Goal: Navigation & Orientation: Understand site structure

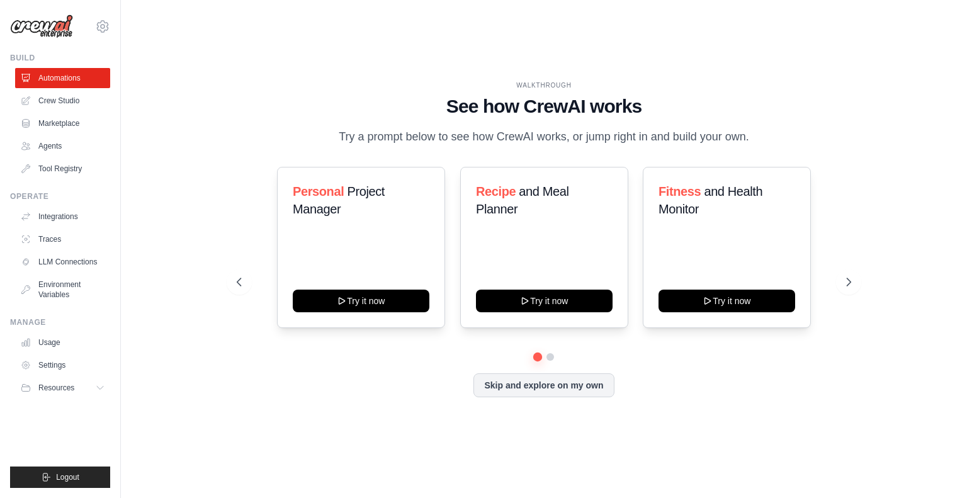
click at [50, 103] on link "Crew Studio" at bounding box center [62, 101] width 95 height 20
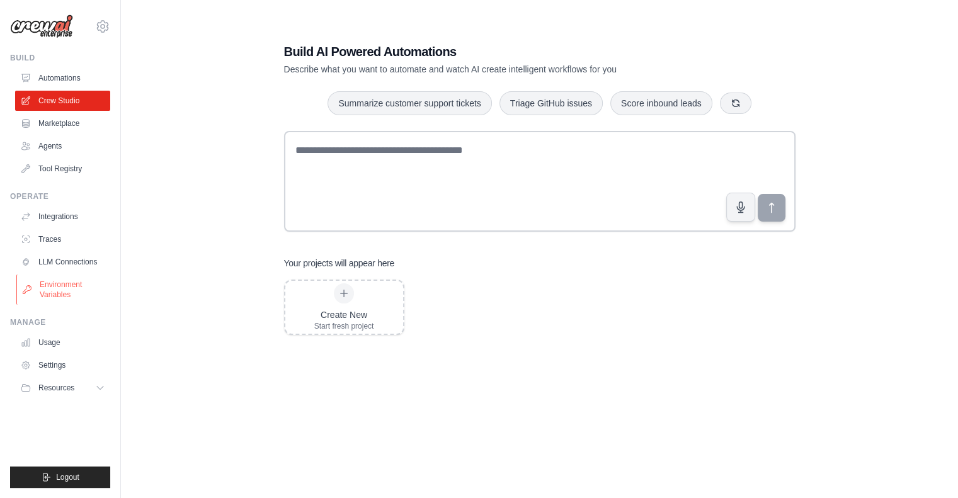
click at [62, 287] on link "Environment Variables" at bounding box center [63, 290] width 95 height 30
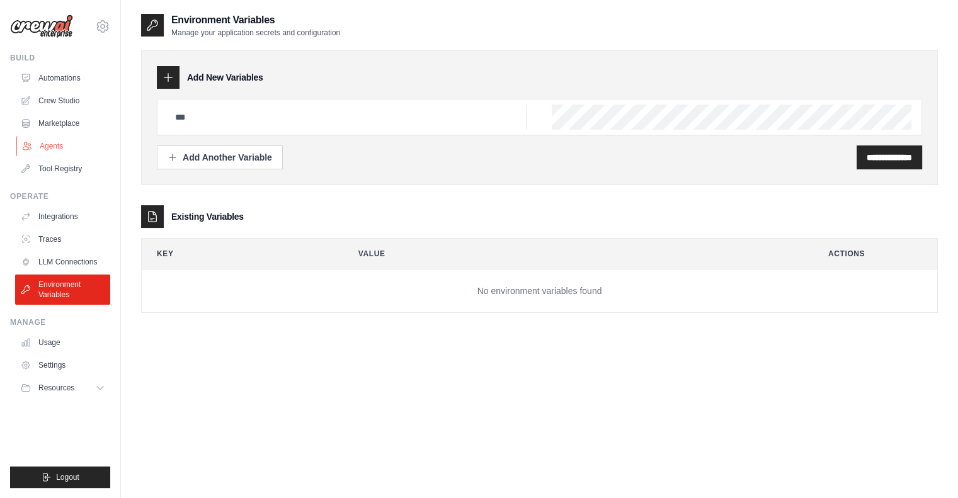
click at [50, 145] on link "Agents" at bounding box center [63, 146] width 95 height 20
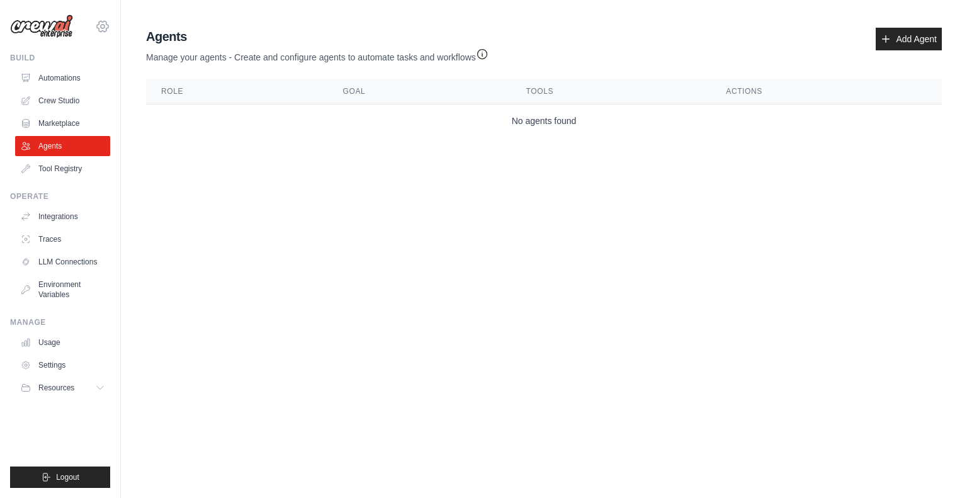
click at [103, 25] on icon at bounding box center [103, 27] width 4 height 4
click at [159, 215] on body "gionata.brunel@gmail.com Settings Build Automations Crew Studio" at bounding box center [483, 249] width 967 height 498
click at [103, 385] on icon at bounding box center [101, 388] width 10 height 10
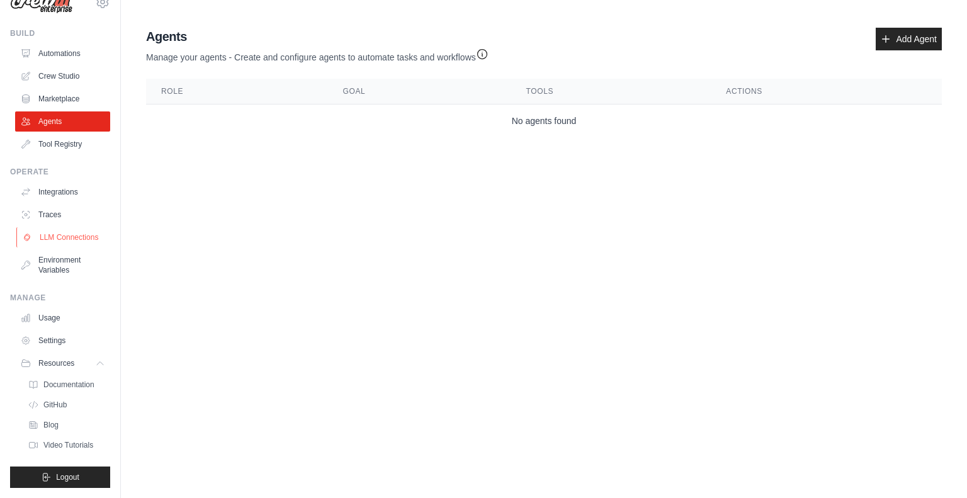
click at [52, 227] on link "LLM Connections" at bounding box center [63, 237] width 95 height 20
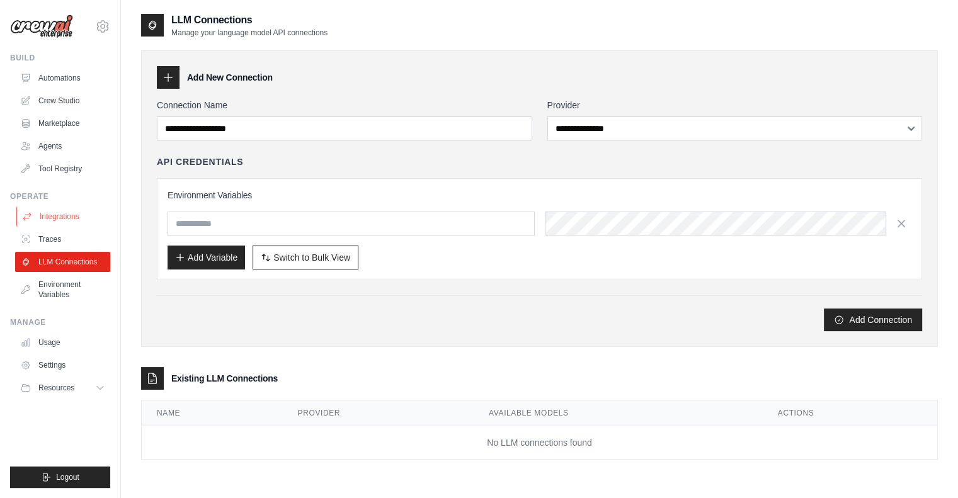
click at [55, 219] on link "Integrations" at bounding box center [63, 217] width 95 height 20
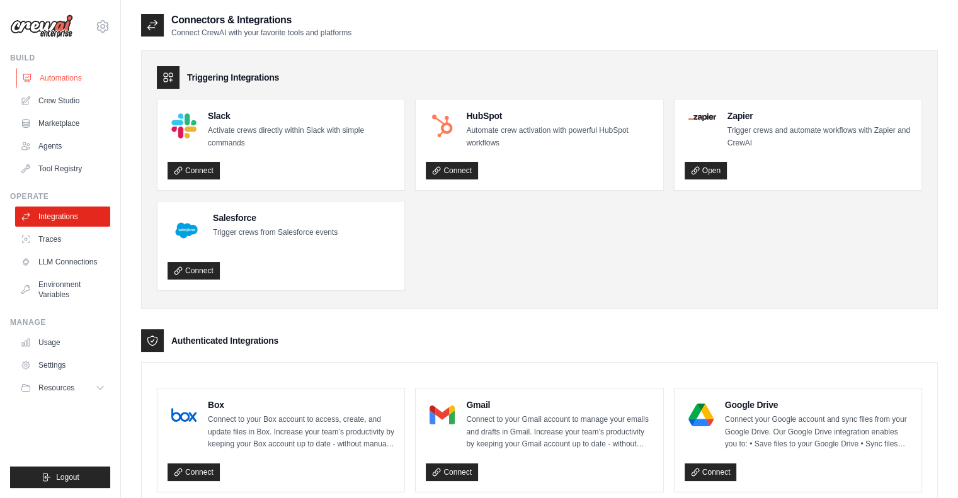
click at [62, 74] on link "Automations" at bounding box center [63, 78] width 95 height 20
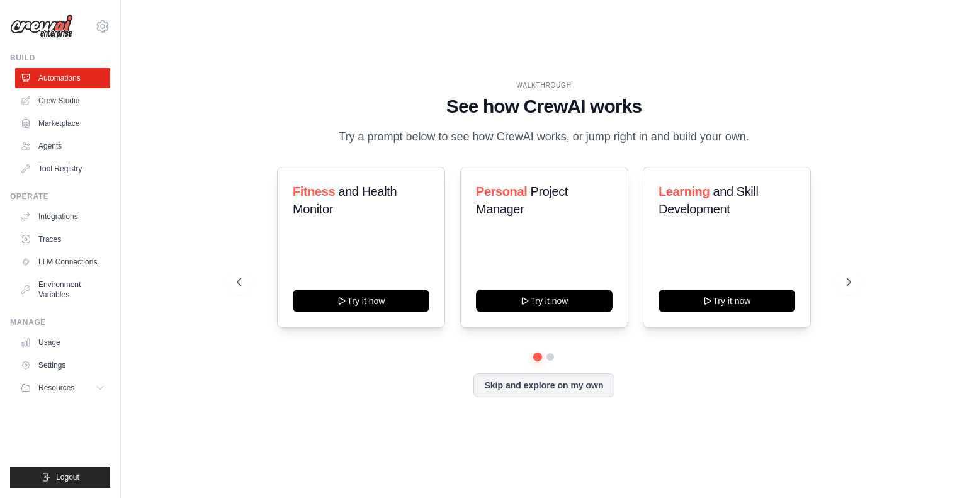
click at [45, 30] on img at bounding box center [41, 26] width 63 height 24
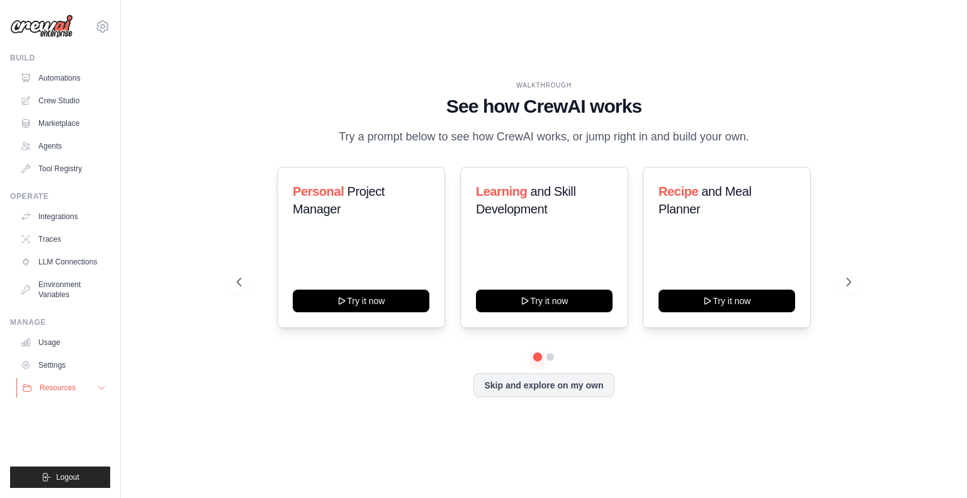
click at [81, 385] on button "Resources" at bounding box center [63, 388] width 95 height 20
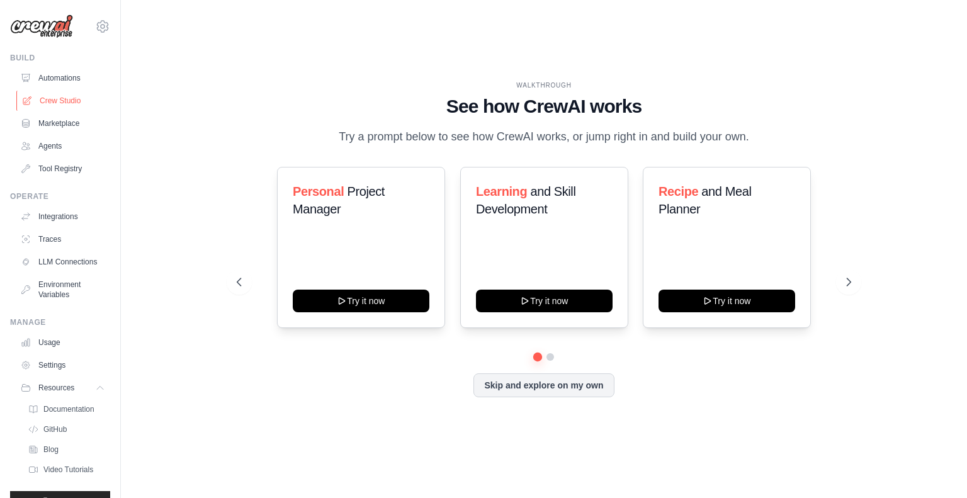
click at [49, 102] on link "Crew Studio" at bounding box center [63, 101] width 95 height 20
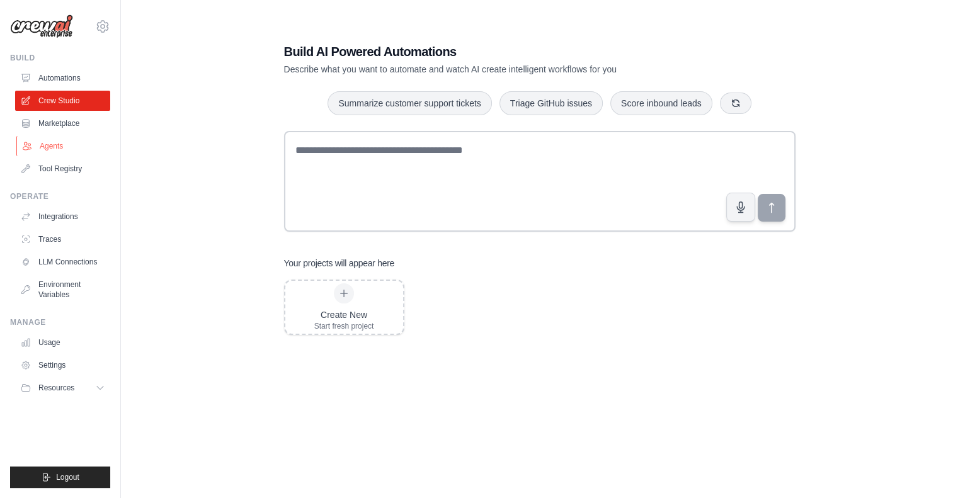
click at [53, 142] on link "Agents" at bounding box center [63, 146] width 95 height 20
